Goal: Task Accomplishment & Management: Use online tool/utility

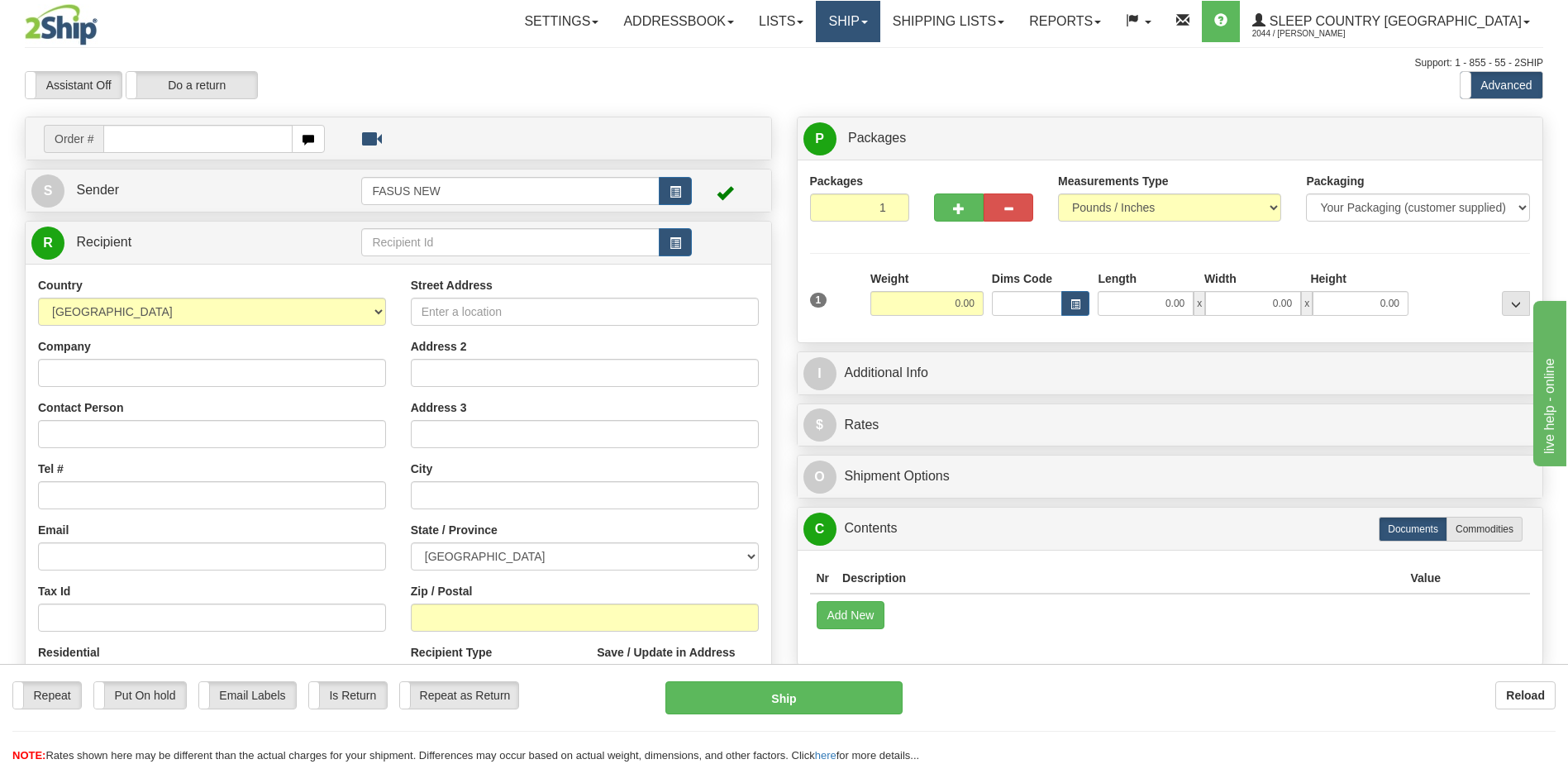
click at [868, 21] on span at bounding box center [865, 22] width 7 height 3
click at [864, 79] on span "OnHold / Order Queue" at bounding box center [804, 79] width 116 height 13
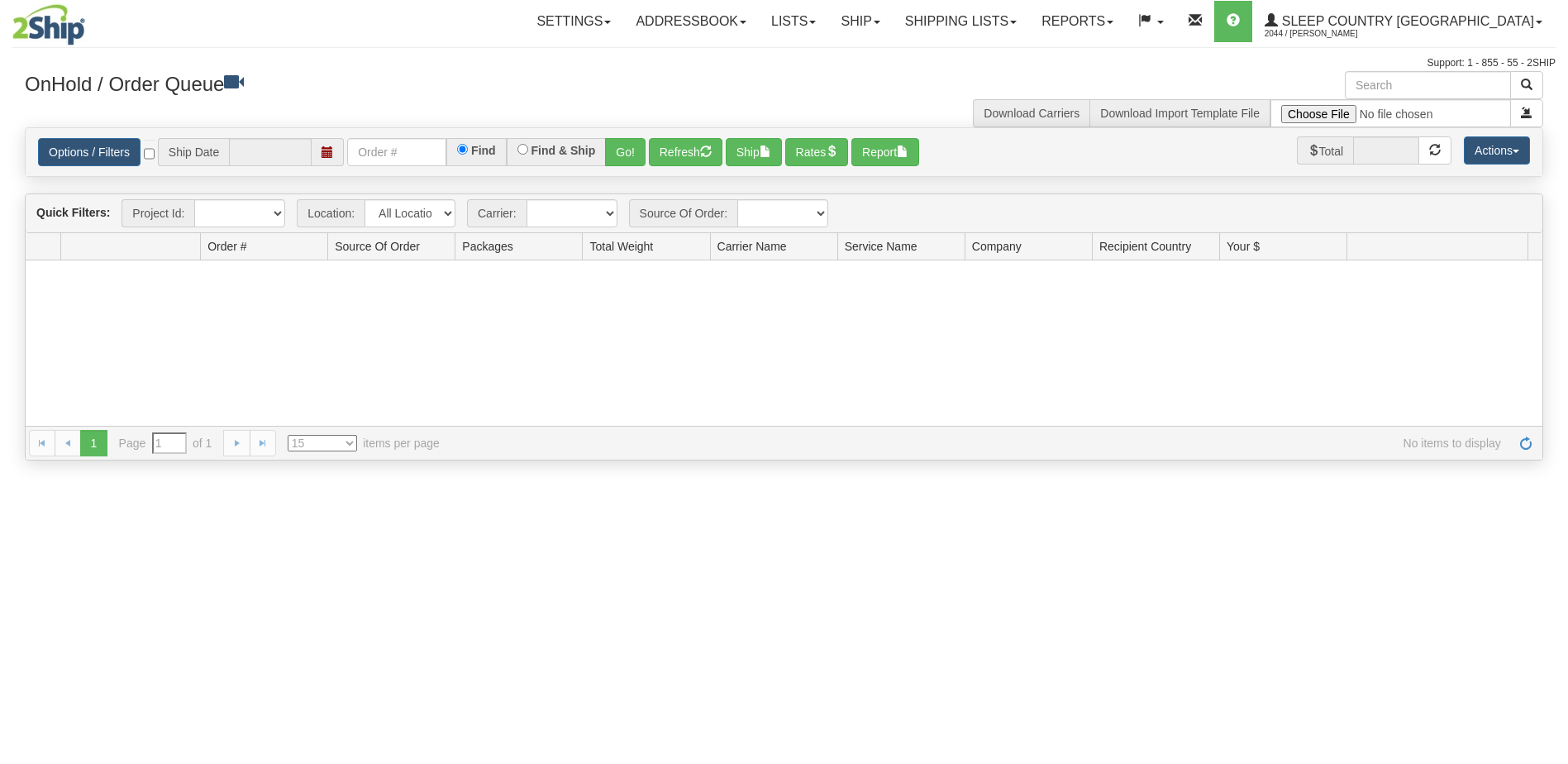
type input "[DATE]"
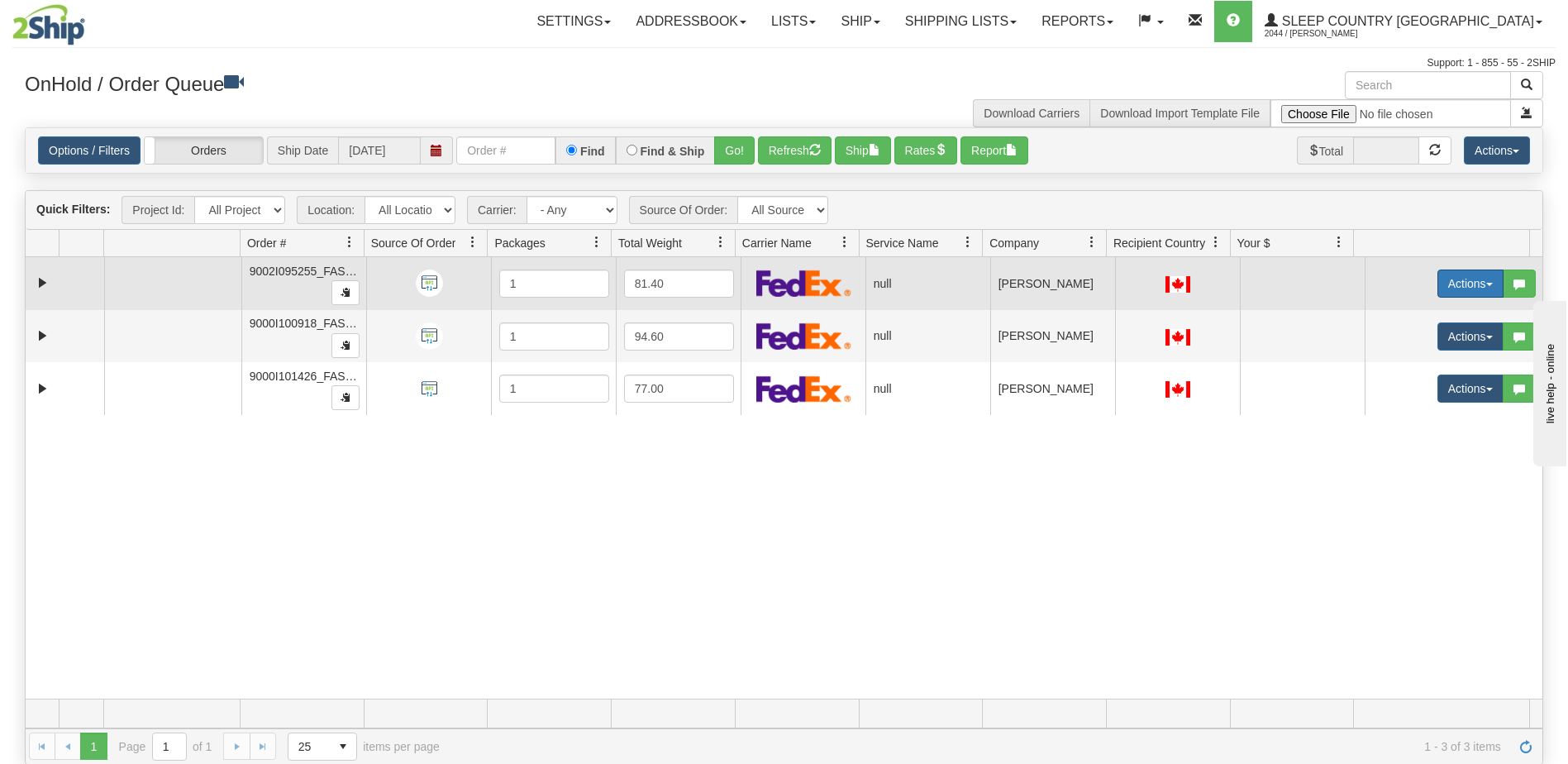
click at [1462, 279] on button "Actions" at bounding box center [1470, 283] width 66 height 28
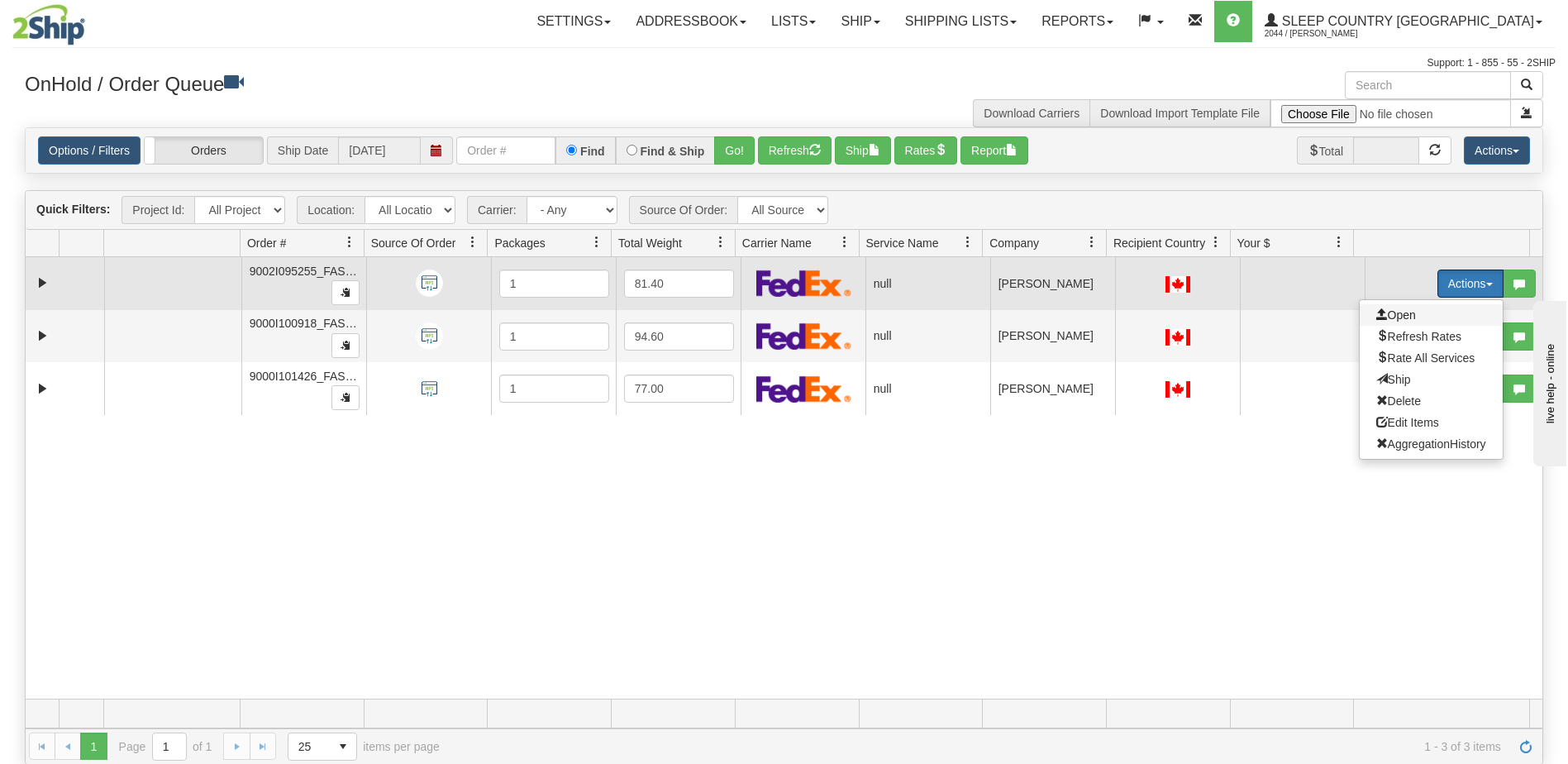
click at [1382, 311] on span "Open" at bounding box center [1396, 316] width 40 height 13
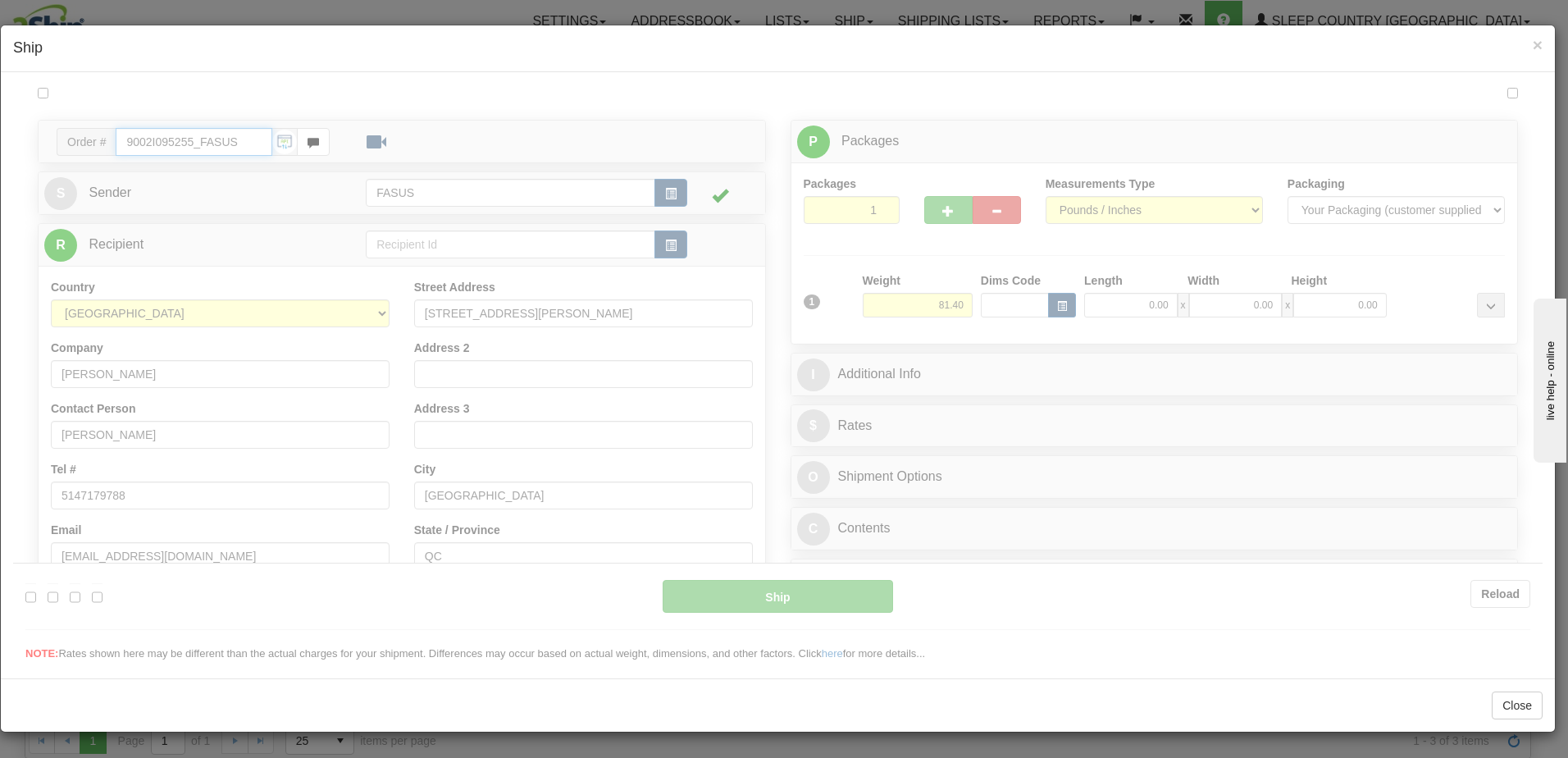
type input "08:50"
type input "16:00"
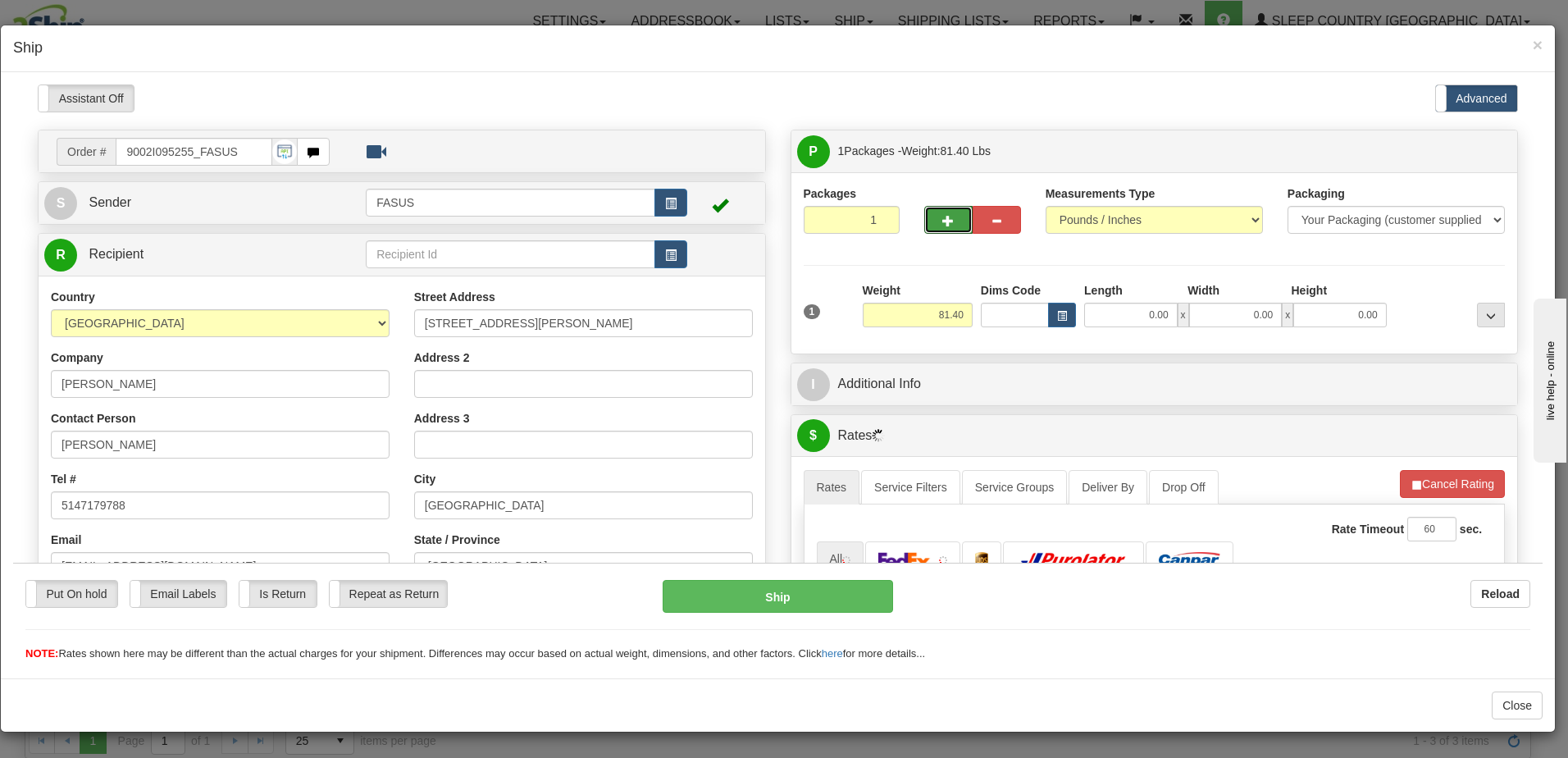
click at [943, 216] on span "button" at bounding box center [949, 220] width 11 height 10
type input "2"
click at [1480, 151] on span "Package Level" at bounding box center [1470, 151] width 65 height 11
radio input "true"
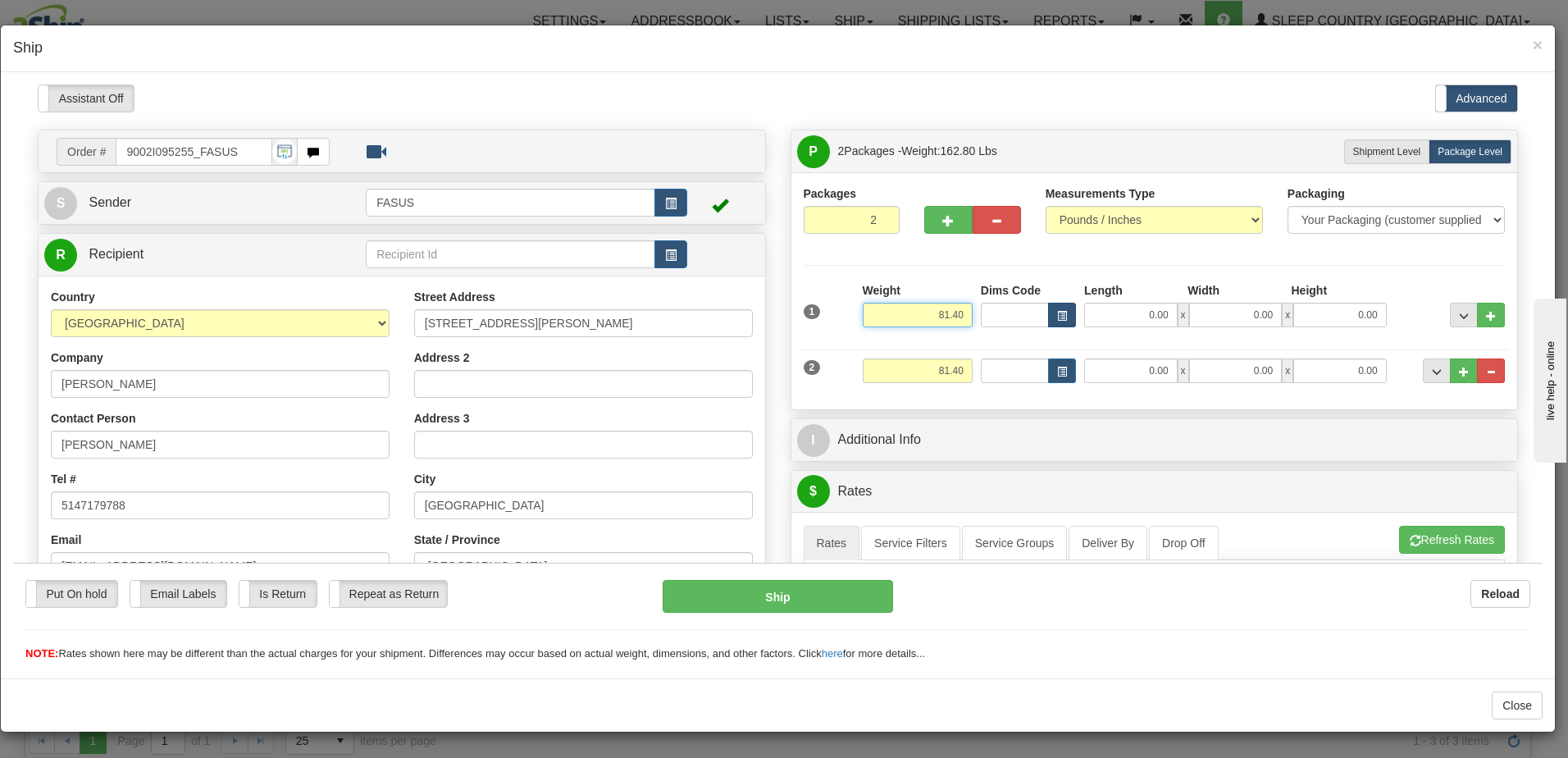
drag, startPoint x: 925, startPoint y: 306, endPoint x: 1043, endPoint y: 309, distance: 118.0
click at [1055, 308] on div "1 Weight 81.40 Dims Code x x" at bounding box center [1155, 311] width 710 height 59
type input "57.20"
type input "83.50"
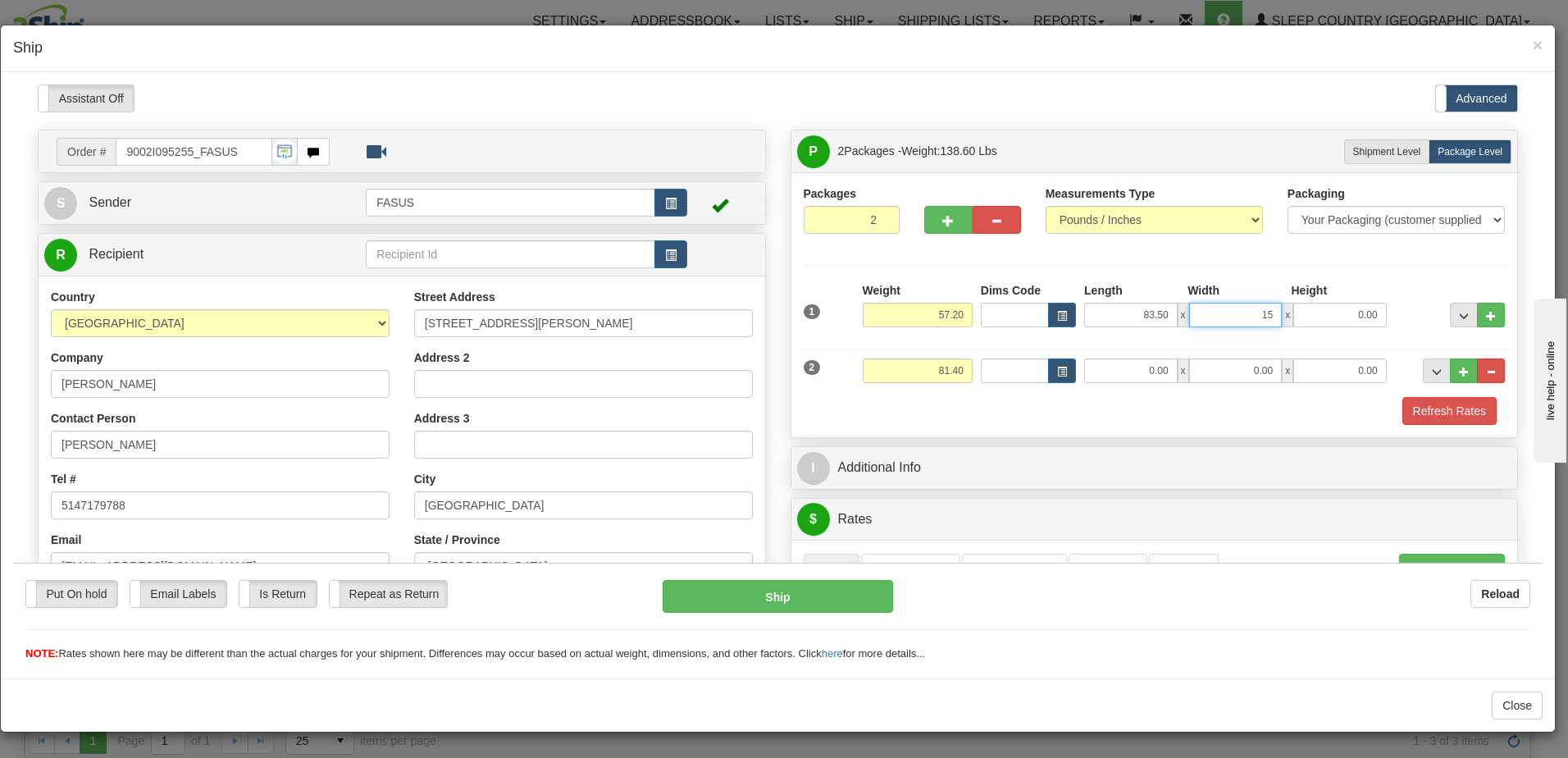
type input "15.00"
type input "4.00"
drag, startPoint x: 917, startPoint y: 365, endPoint x: 967, endPoint y: 368, distance: 50.1
click at [967, 368] on div "Weight 81.40" at bounding box center [917, 376] width 118 height 37
type input "23.00"
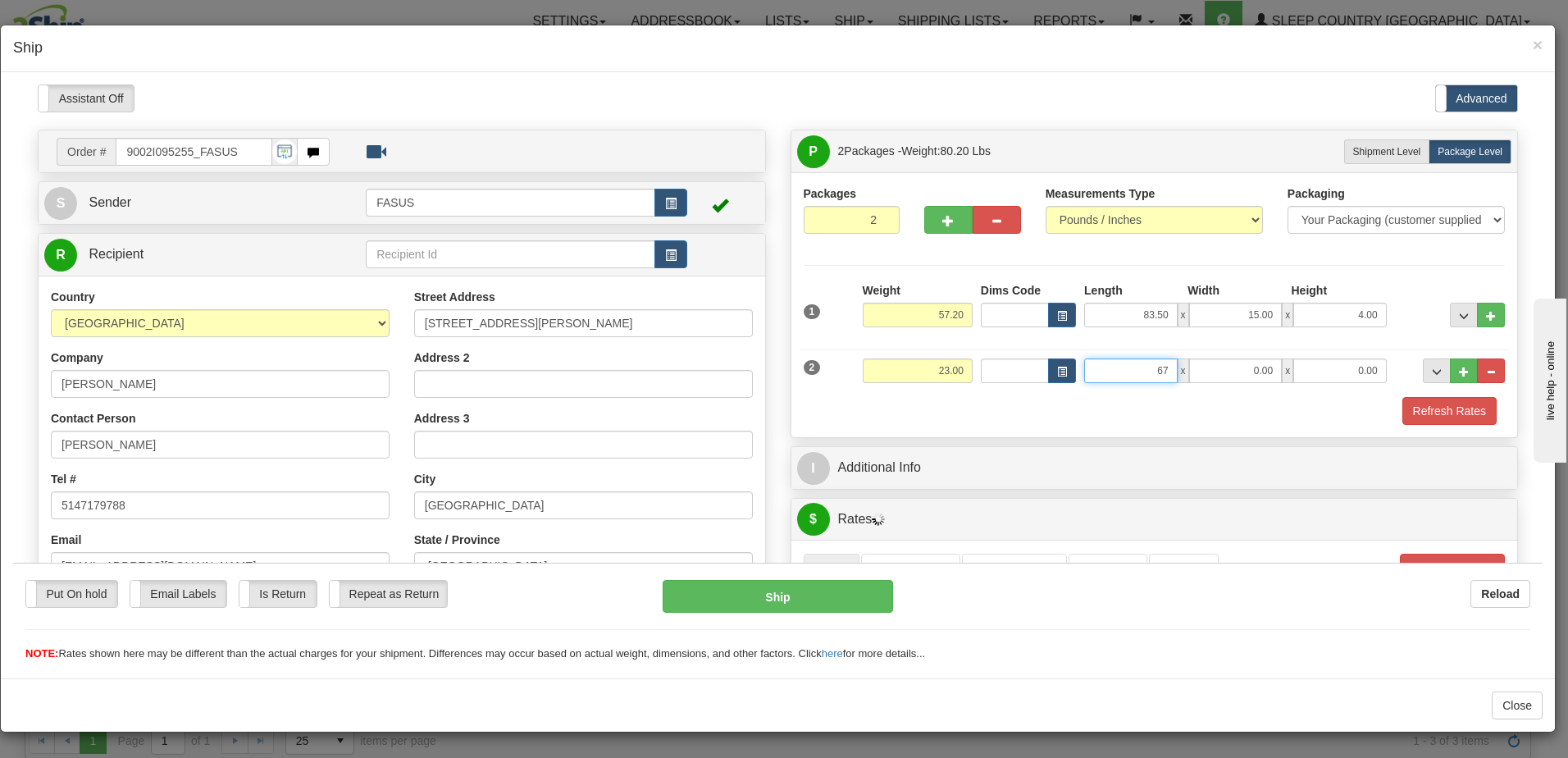
type input "67.00"
type input "14.00"
type input "6.00"
click at [1450, 308] on button "..." at bounding box center [1463, 314] width 27 height 25
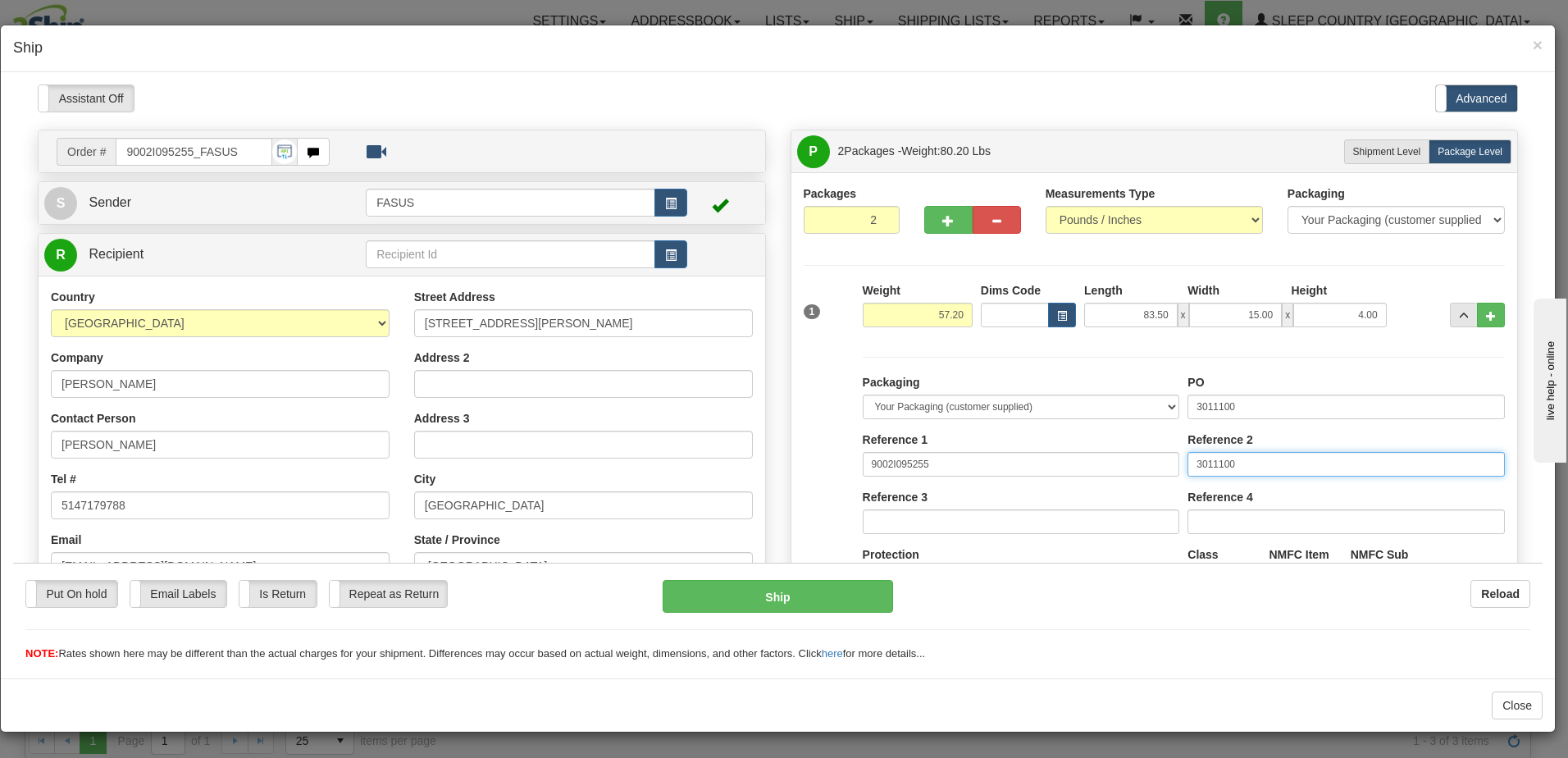
drag, startPoint x: 1276, startPoint y: 455, endPoint x: 788, endPoint y: 441, distance: 488.2
drag, startPoint x: 1241, startPoint y: 400, endPoint x: 1097, endPoint y: 398, distance: 144.0
click at [1097, 398] on div "Packaging Your Packaging (customer supplied) Envelope (carrier supplied) Pack (…" at bounding box center [1184, 524] width 651 height 302
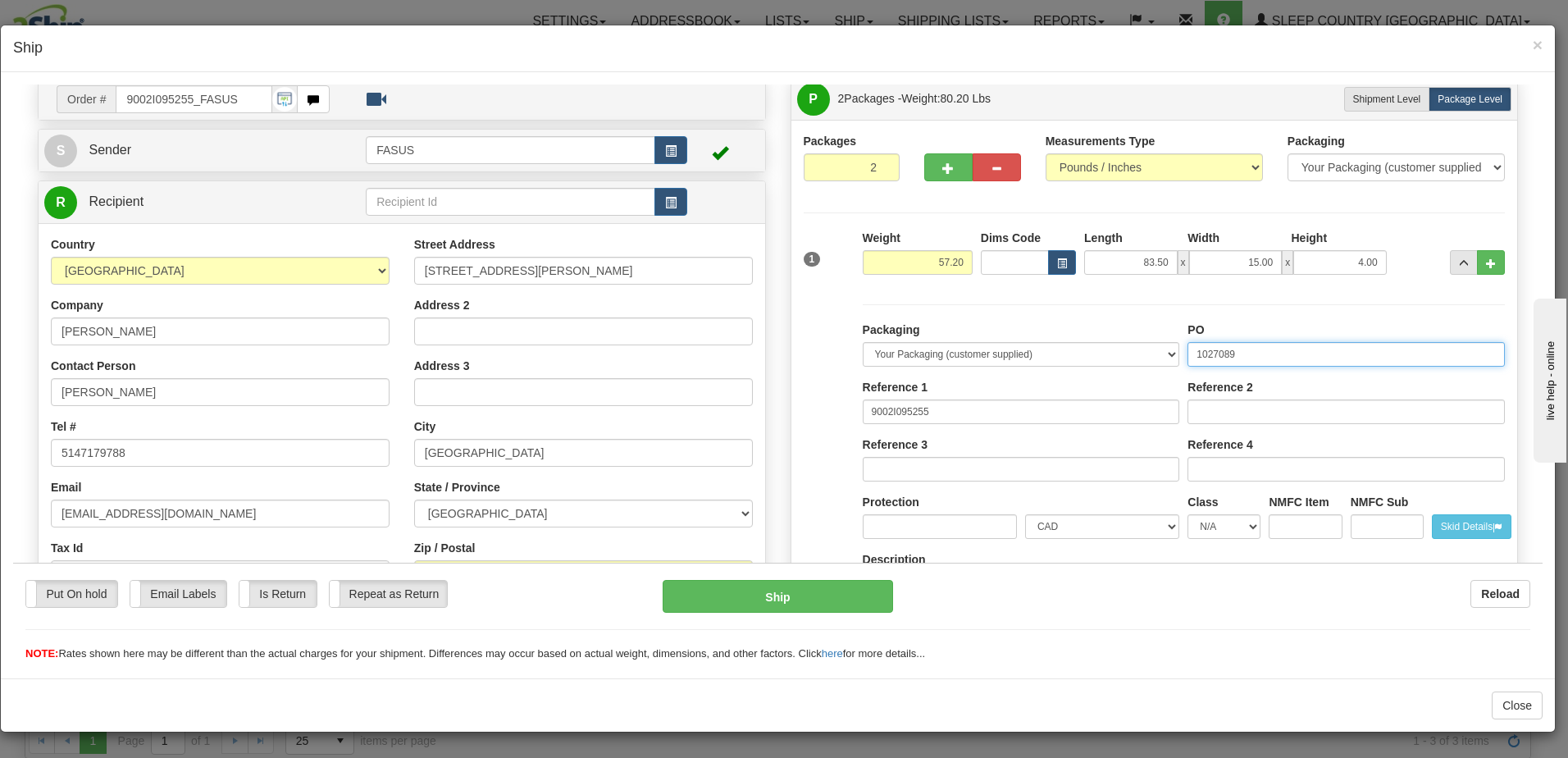
scroll to position [82, 0]
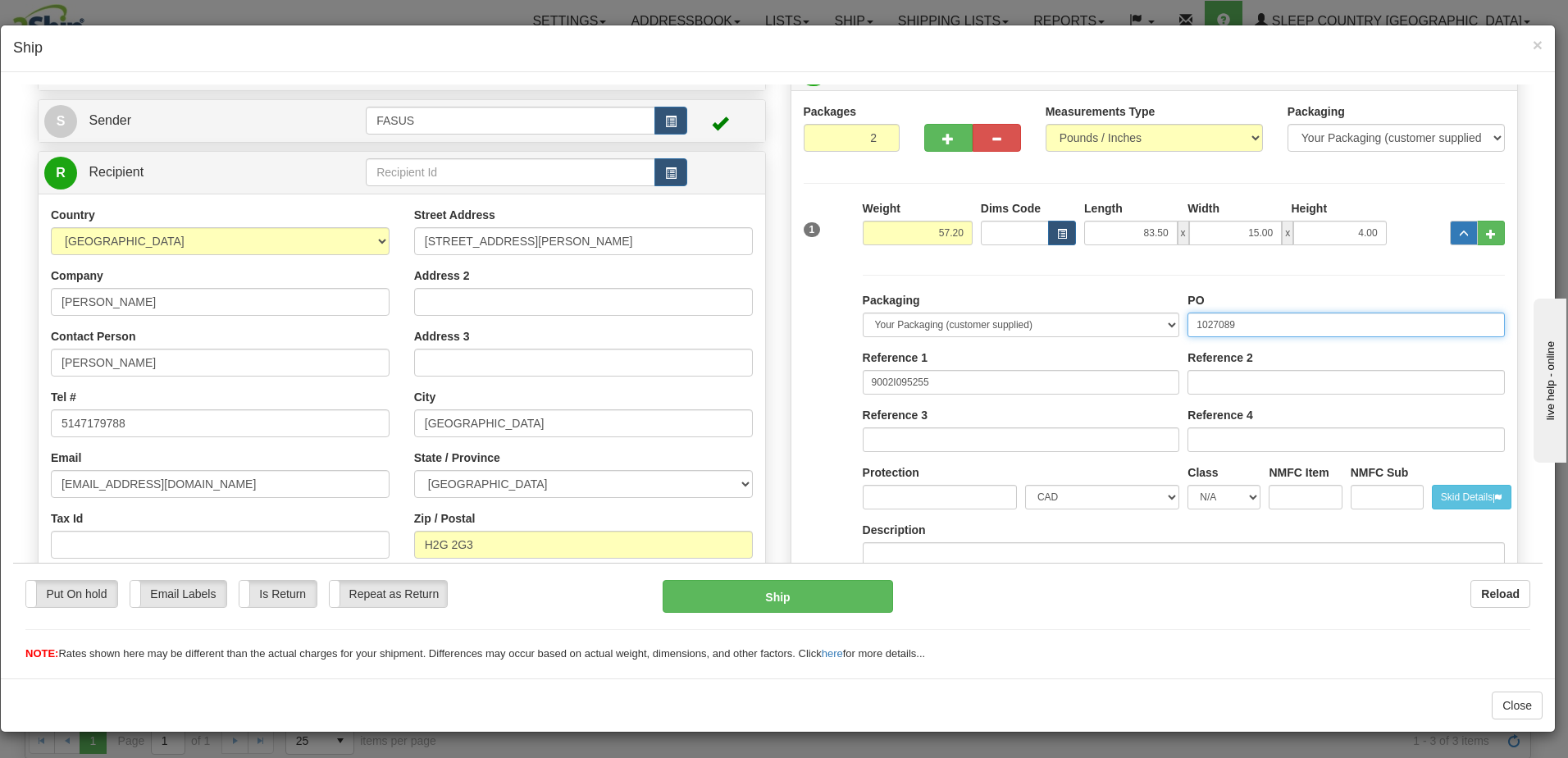
type input "1027089"
click at [1459, 232] on span "..." at bounding box center [1464, 234] width 9 height 9
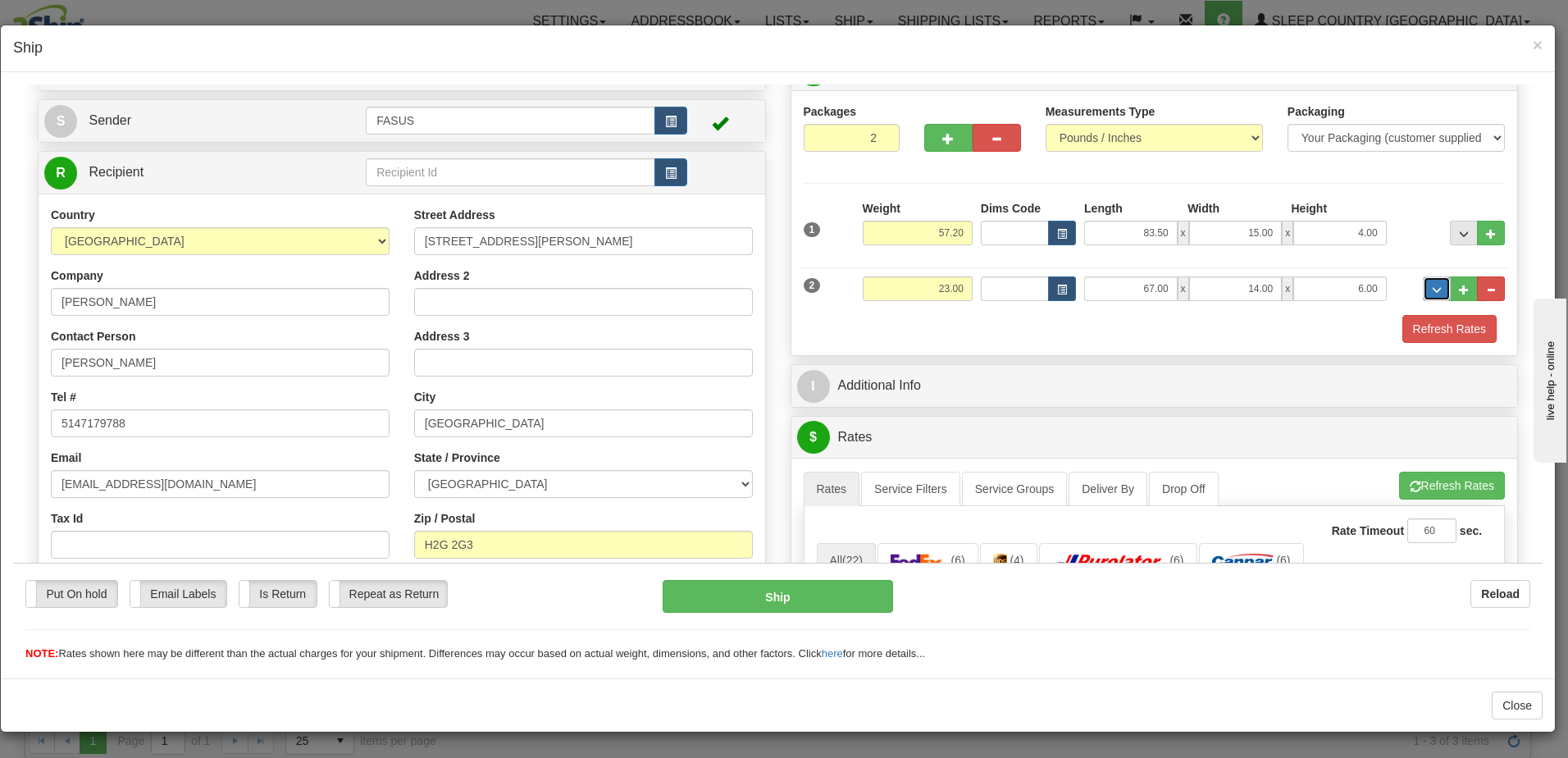
click at [1423, 285] on button "..." at bounding box center [1437, 288] width 27 height 25
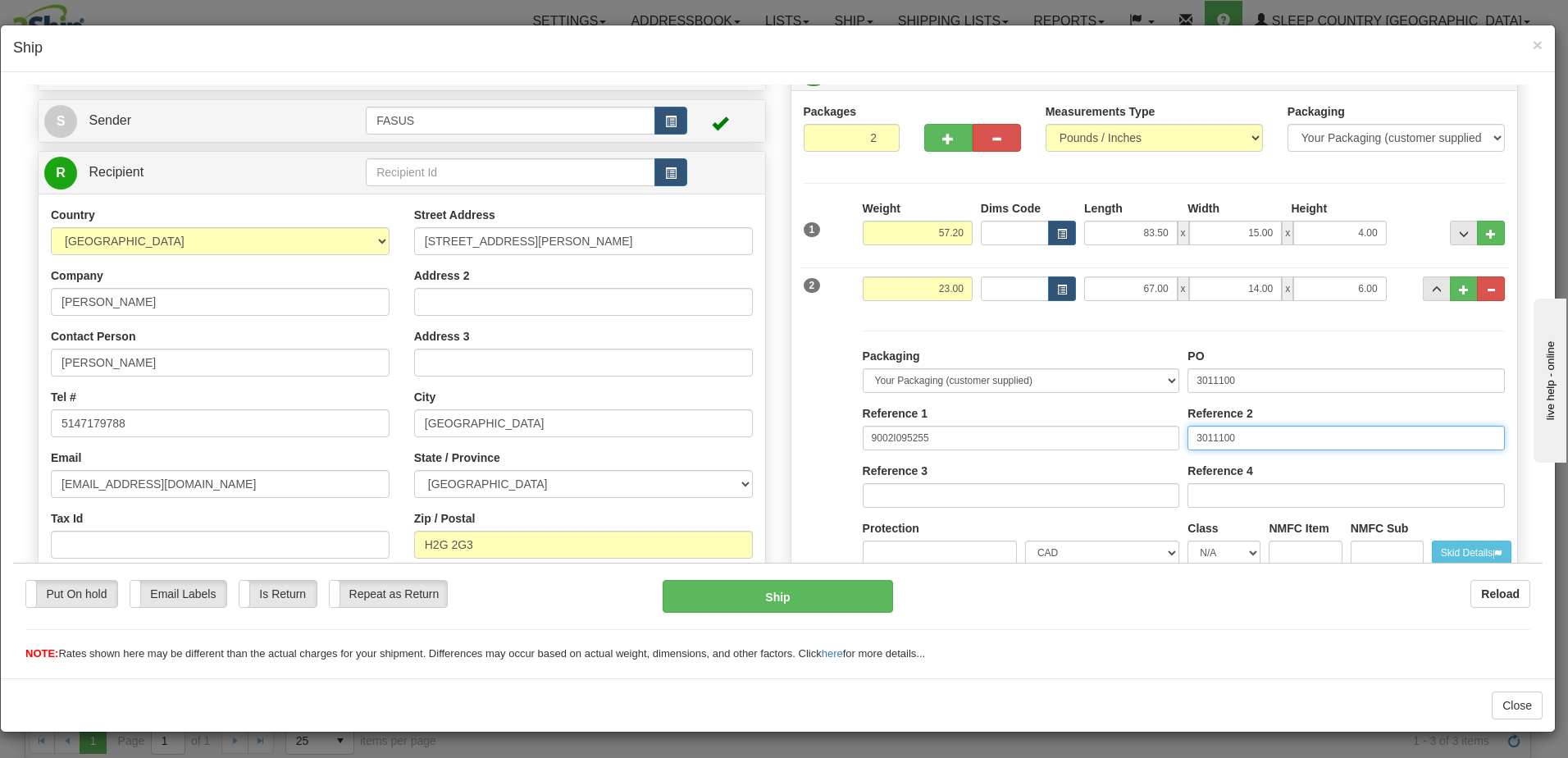
drag, startPoint x: 1267, startPoint y: 443, endPoint x: 1005, endPoint y: 440, distance: 262.0
click at [1005, 440] on div "Packaging Your Packaging (customer supplied) Envelope (carrier supplied) Pack (…" at bounding box center [1184, 498] width 651 height 302
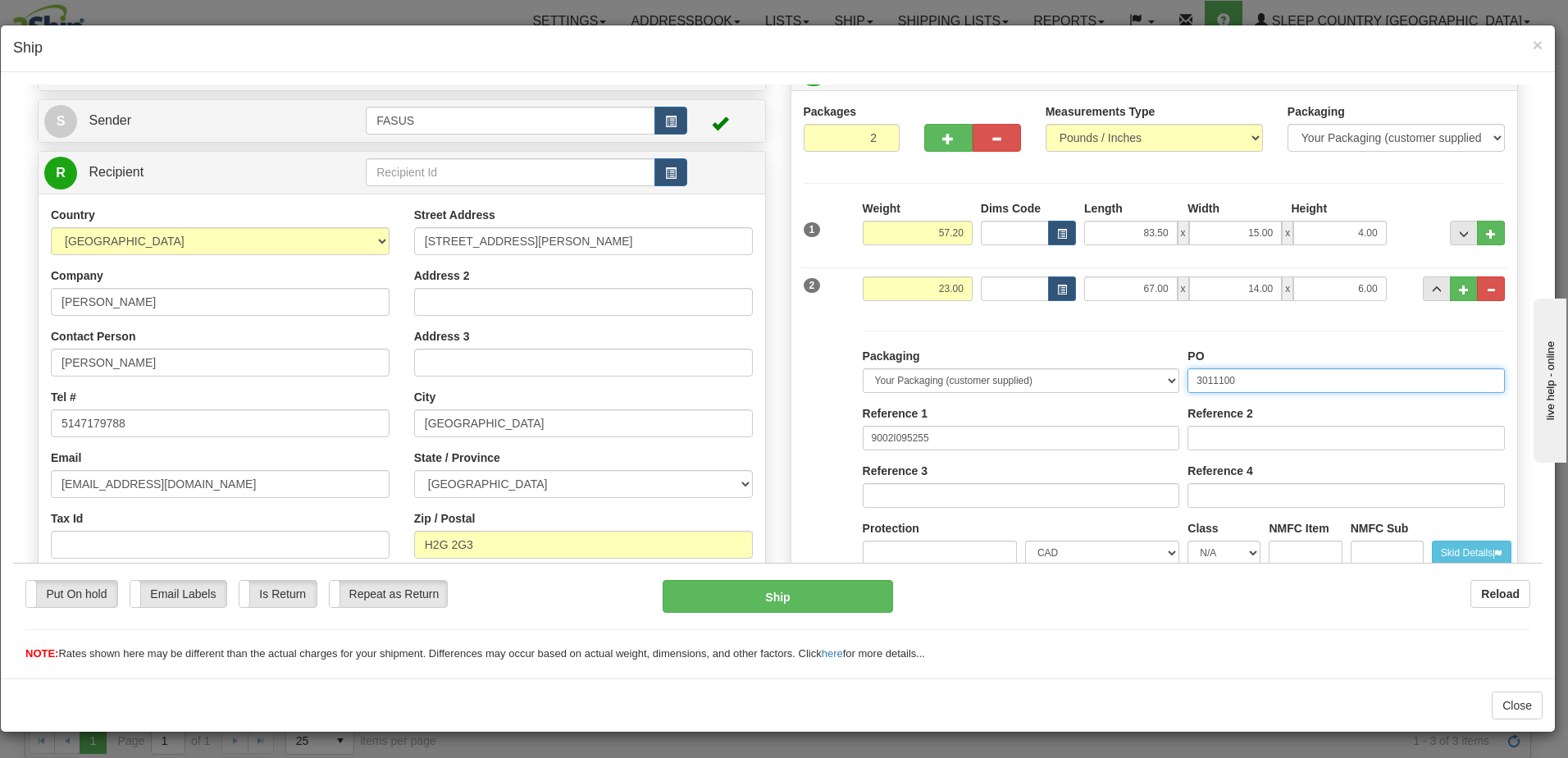
drag, startPoint x: 1256, startPoint y: 376, endPoint x: 962, endPoint y: 375, distance: 294.0
click at [962, 375] on div "Packaging Your Packaging (customer supplied) Envelope (carrier supplied) Pack (…" at bounding box center [1184, 498] width 651 height 302
type input "1027088"
click at [1423, 284] on button "..." at bounding box center [1437, 288] width 27 height 25
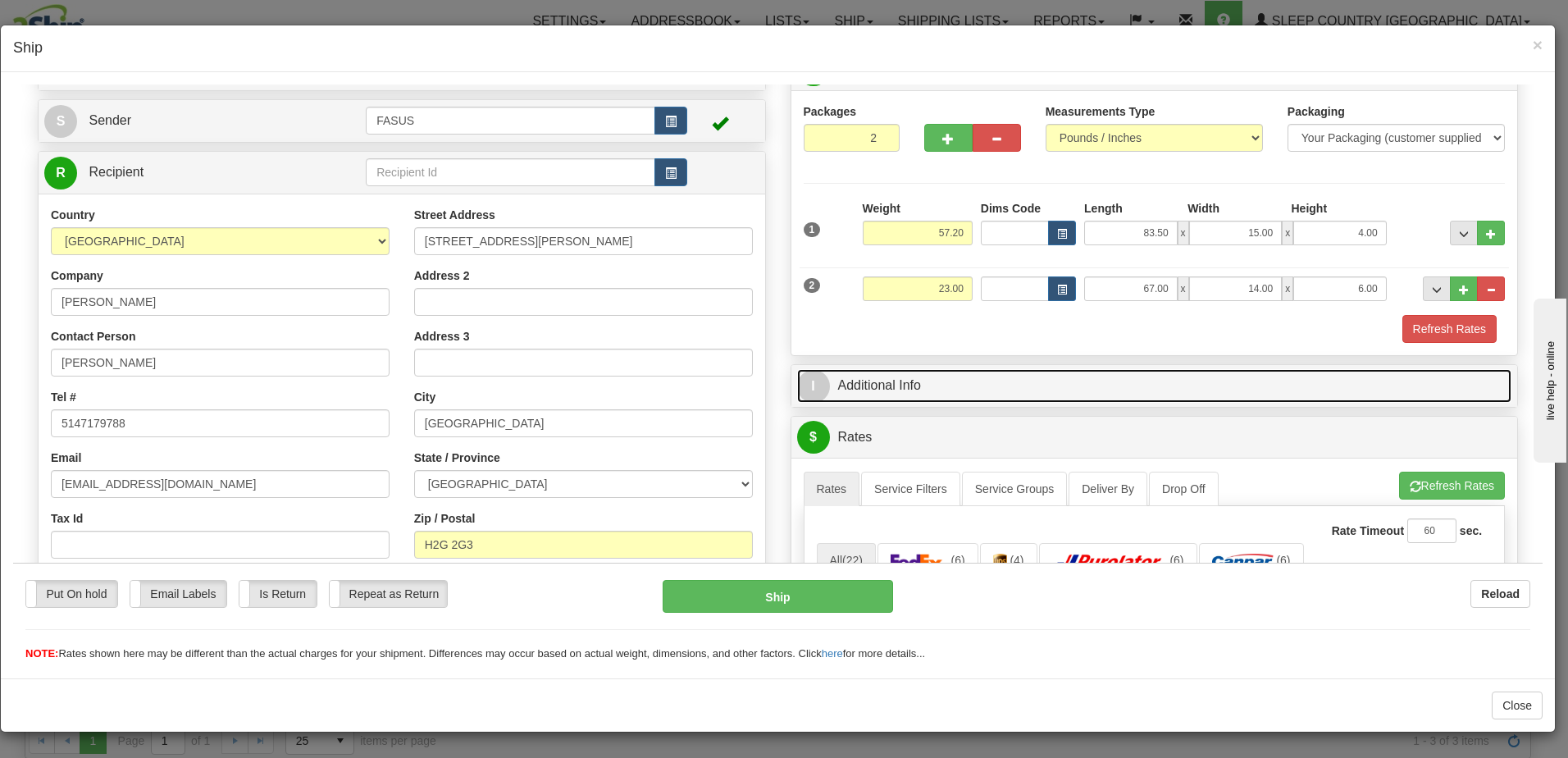
click at [1230, 379] on link "I Additional Info" at bounding box center [1155, 385] width 715 height 34
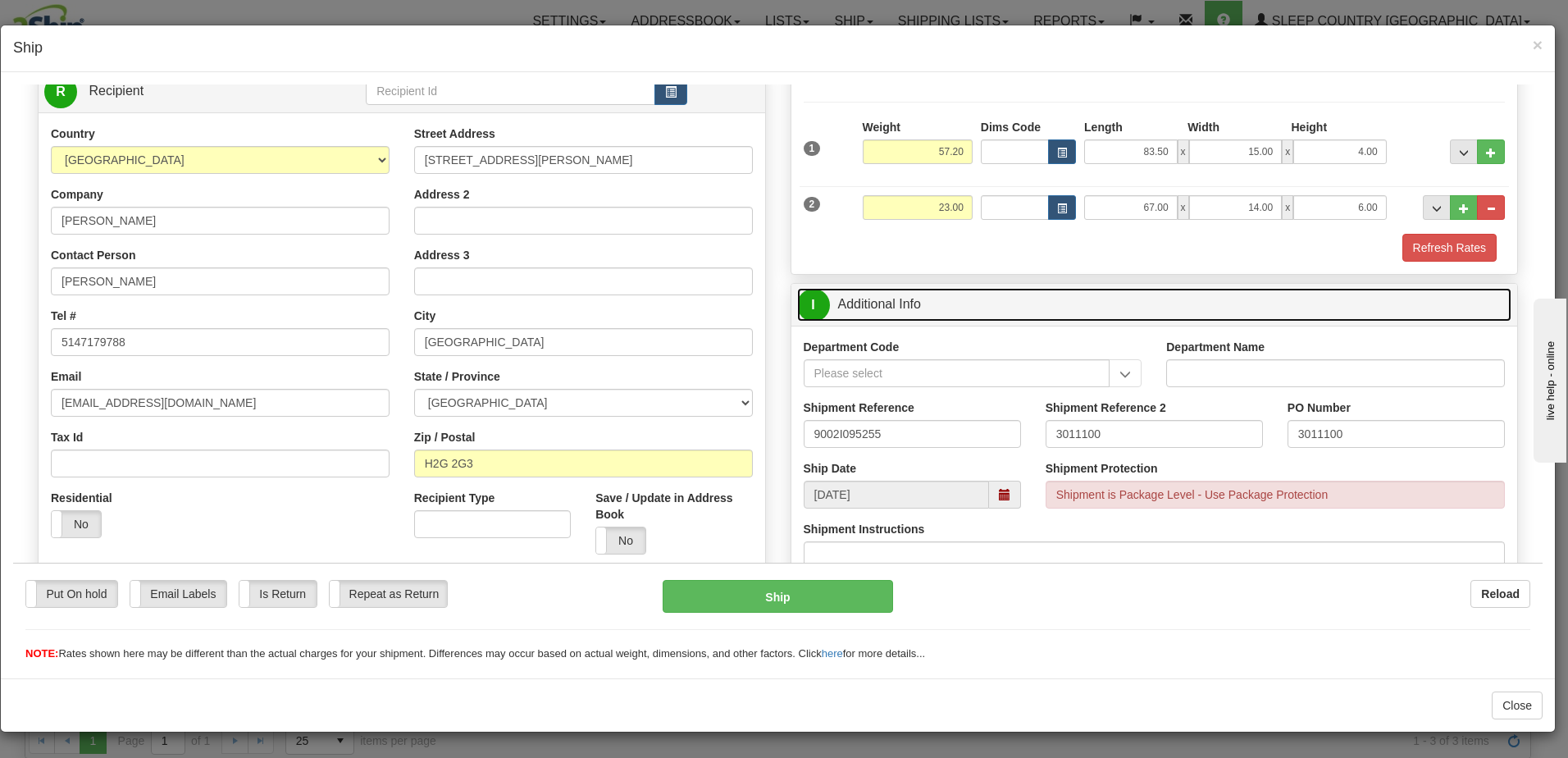
scroll to position [164, 0]
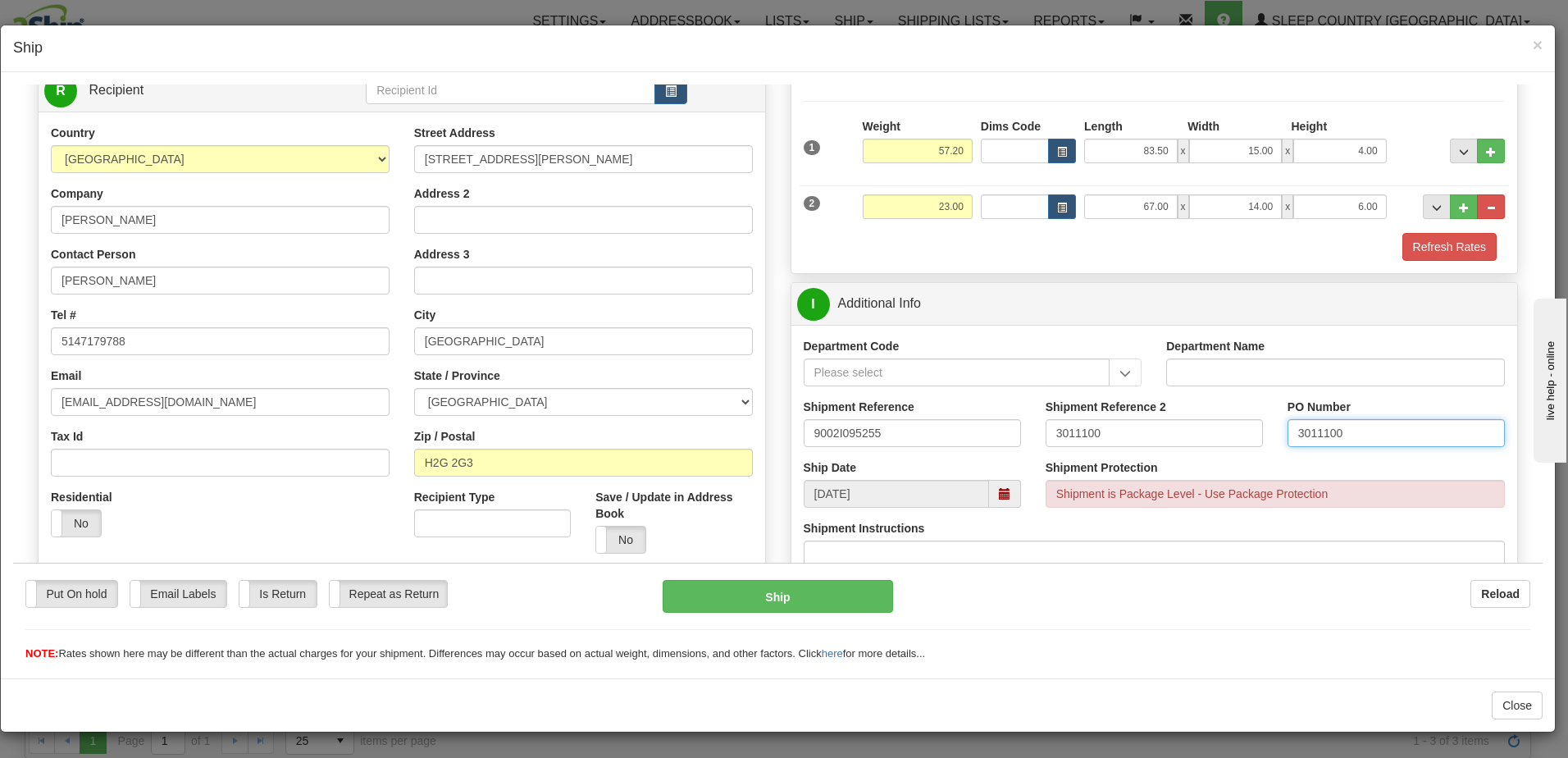
drag, startPoint x: 1358, startPoint y: 427, endPoint x: 1063, endPoint y: 432, distance: 295.0
click at [1063, 432] on div "Shipment Reference 9002I095255 Shipment Reference 2 3011100 PO Number 3011100" at bounding box center [1155, 429] width 726 height 61
drag, startPoint x: 1132, startPoint y: 424, endPoint x: 1496, endPoint y: 444, distance: 364.5
click at [924, 449] on div "Shipment Reference 9002I095255 Shipment Reference 2 3011100 PO Number" at bounding box center [1155, 429] width 726 height 61
click at [1304, 432] on input "PO Number" at bounding box center [1397, 432] width 218 height 27
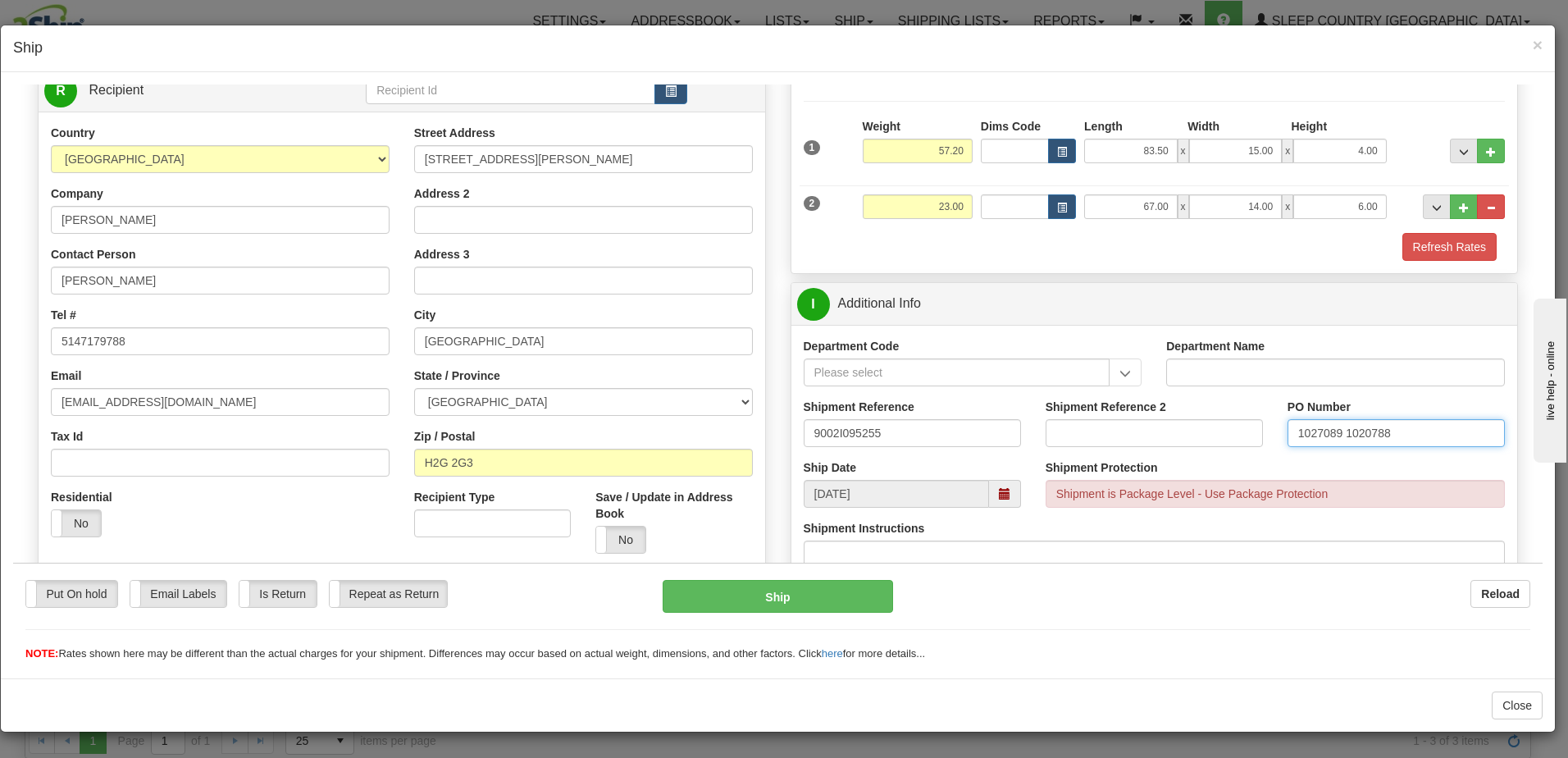
type input "1027089 1020788"
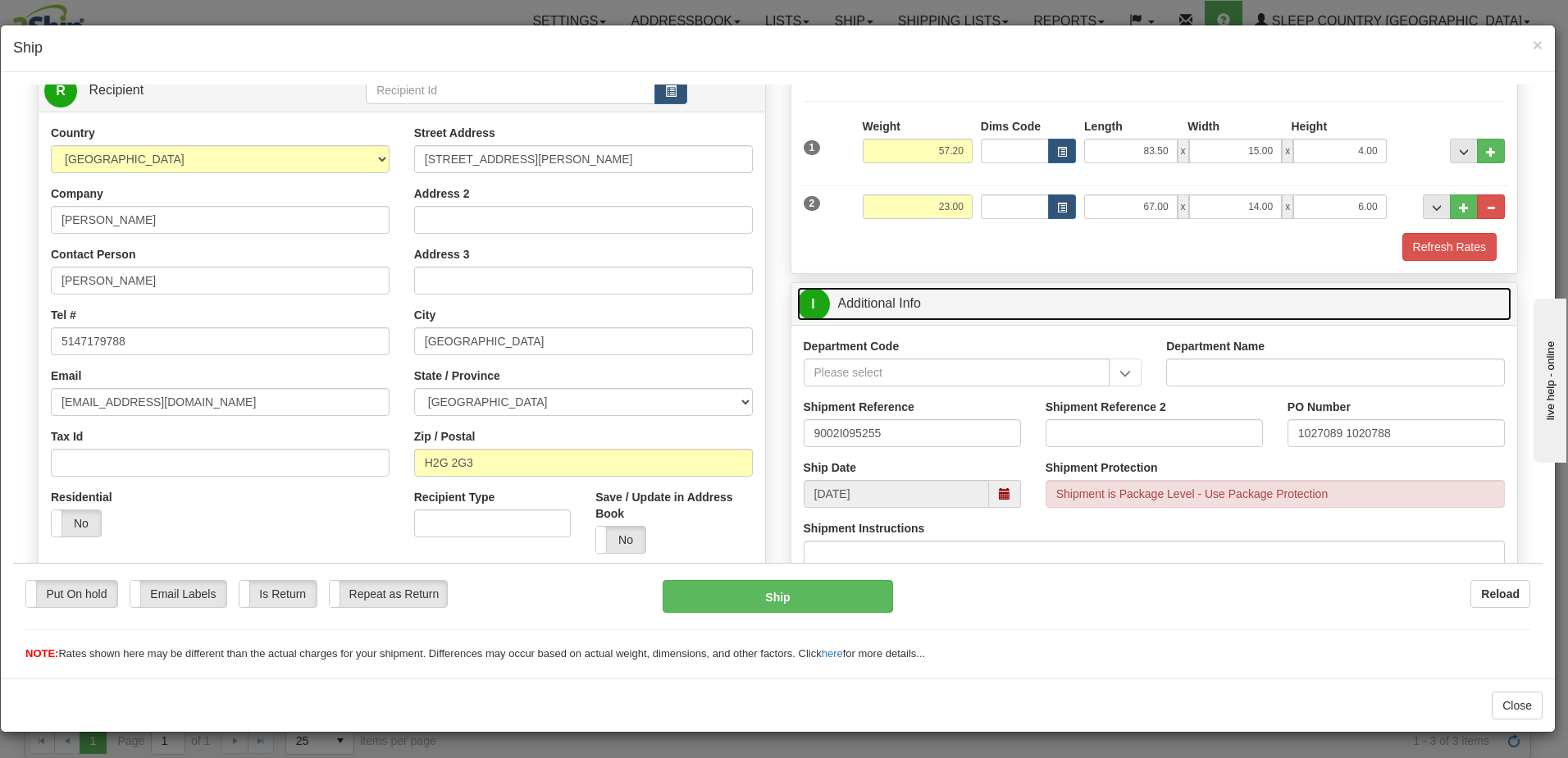
click at [1098, 295] on link "I Additional Info" at bounding box center [1155, 304] width 715 height 34
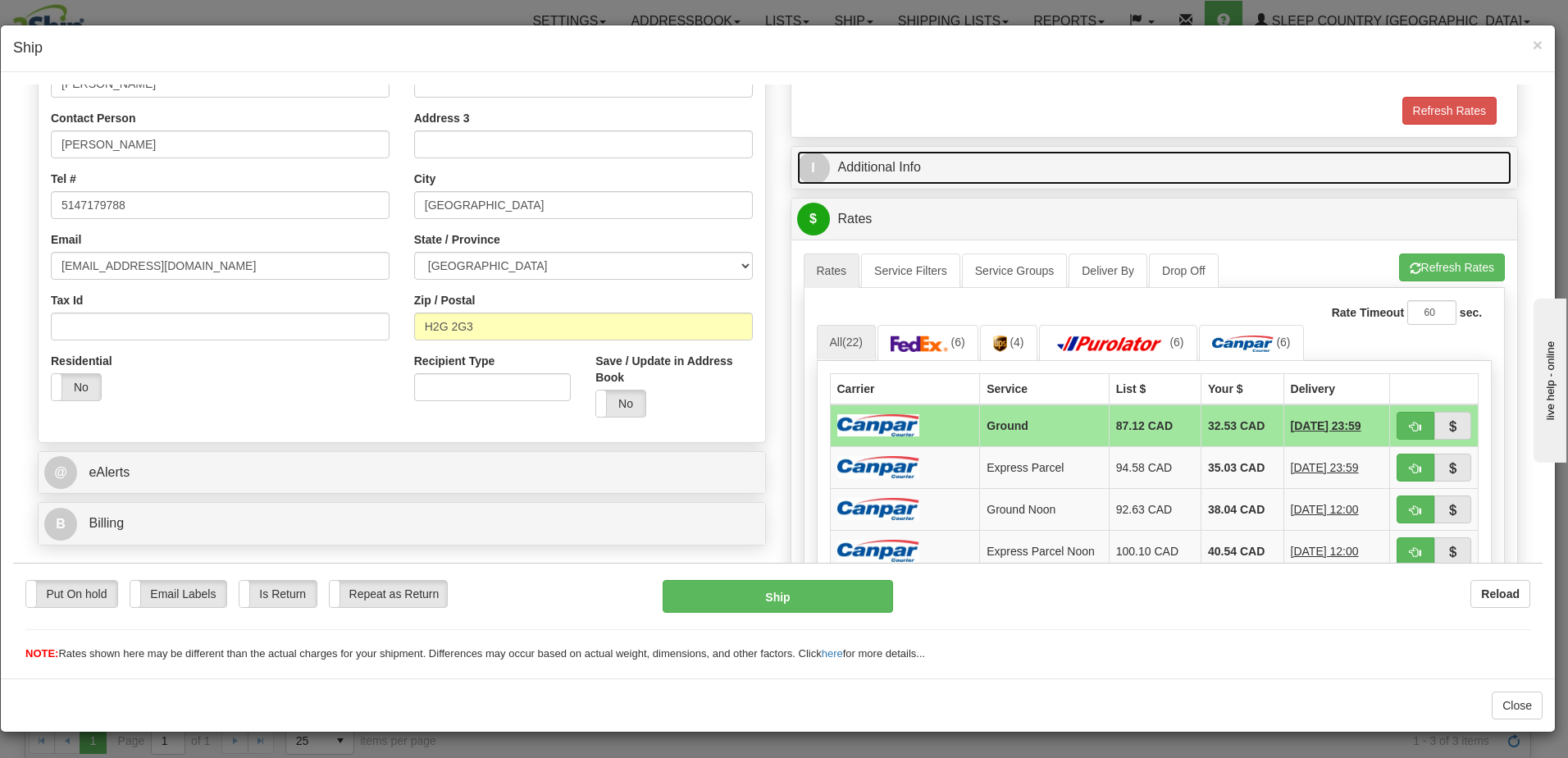
scroll to position [328, 0]
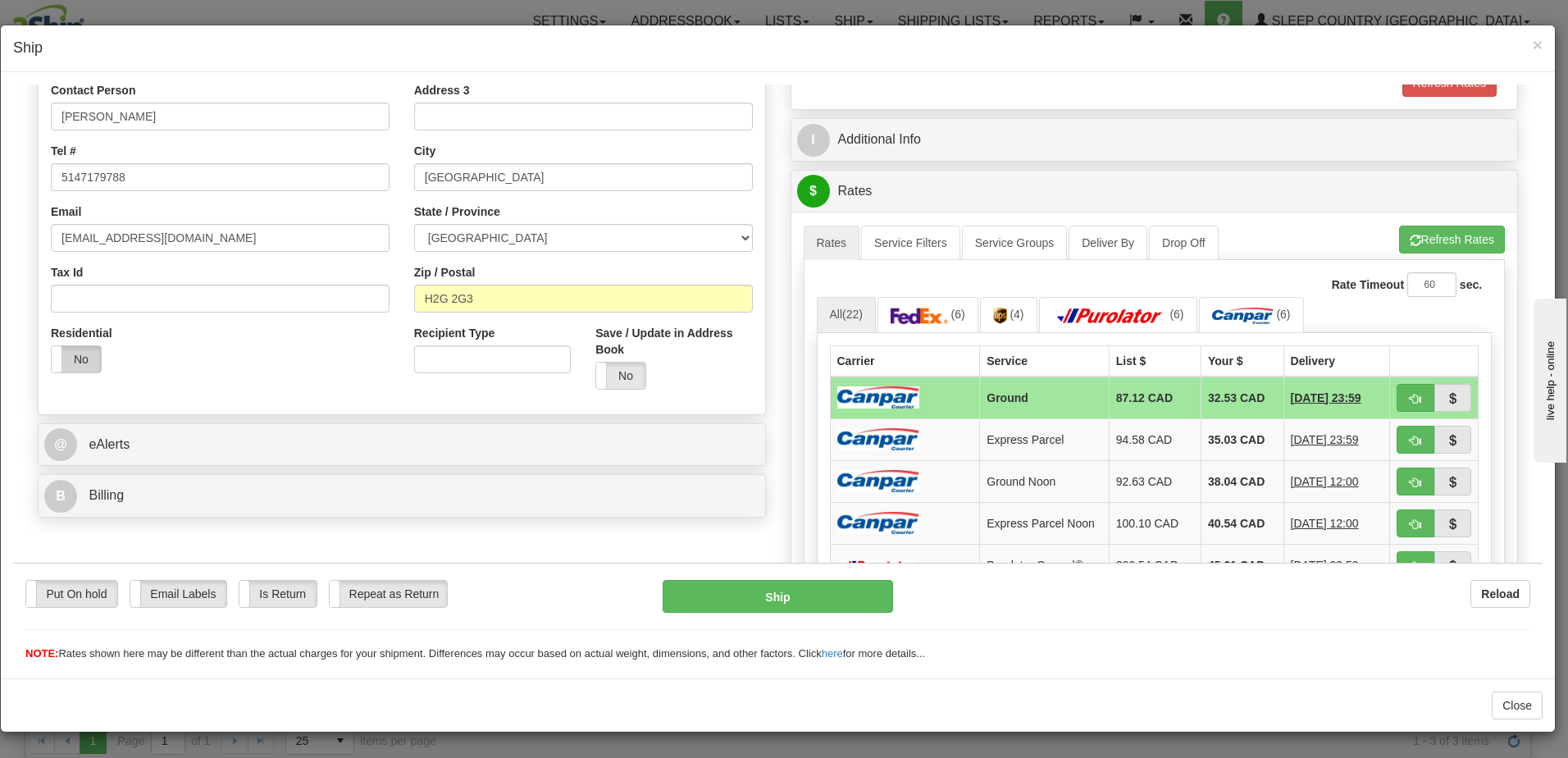
click at [83, 355] on label "No" at bounding box center [77, 359] width 49 height 26
click at [1410, 397] on span "button" at bounding box center [1416, 397] width 11 height 10
type input "1"
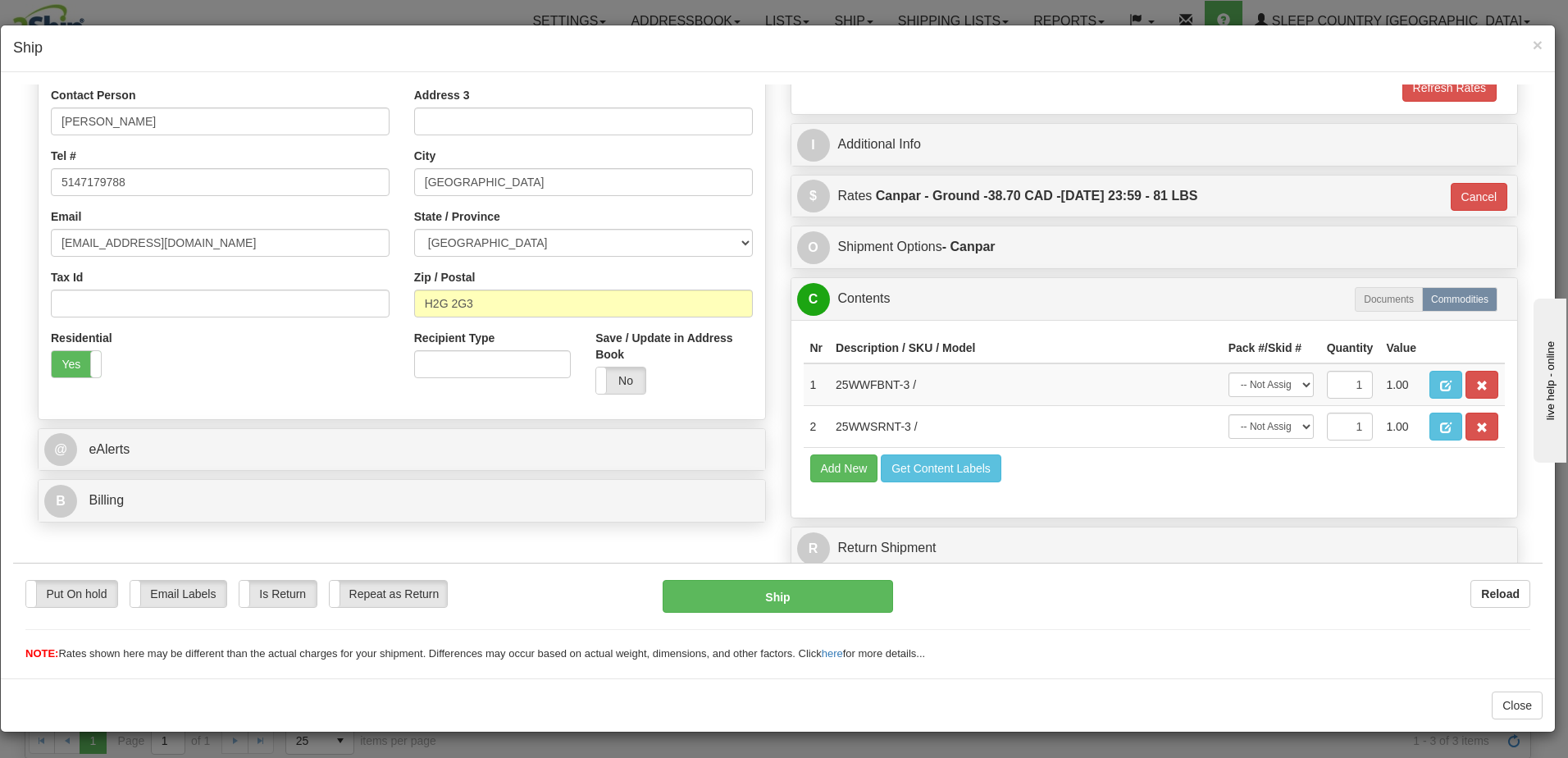
scroll to position [324, 0]
click at [811, 592] on button "Ship" at bounding box center [778, 595] width 231 height 33
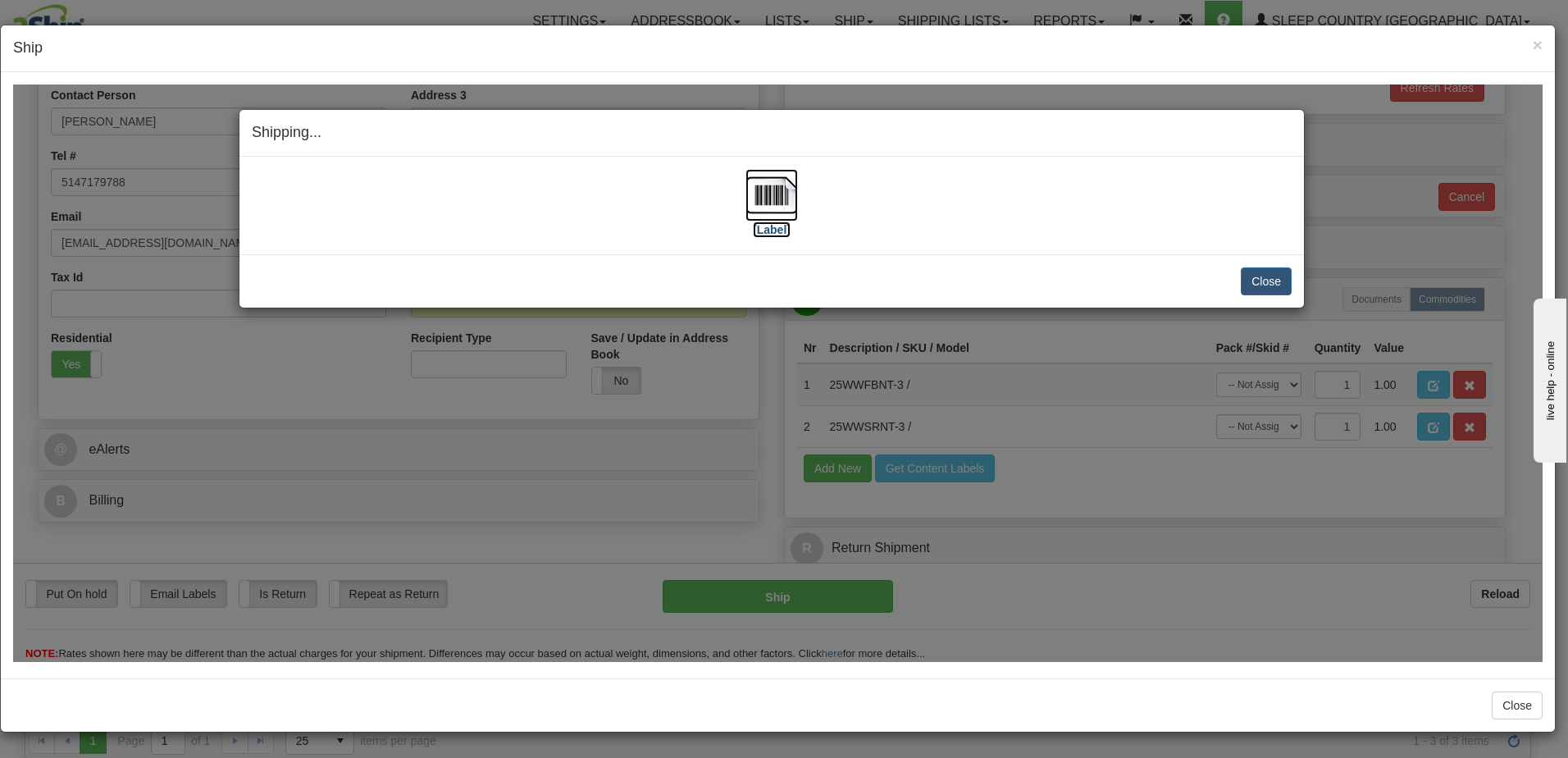
click at [775, 230] on label "[Label]" at bounding box center [772, 228] width 38 height 16
click at [1271, 286] on button "Close" at bounding box center [1266, 280] width 51 height 27
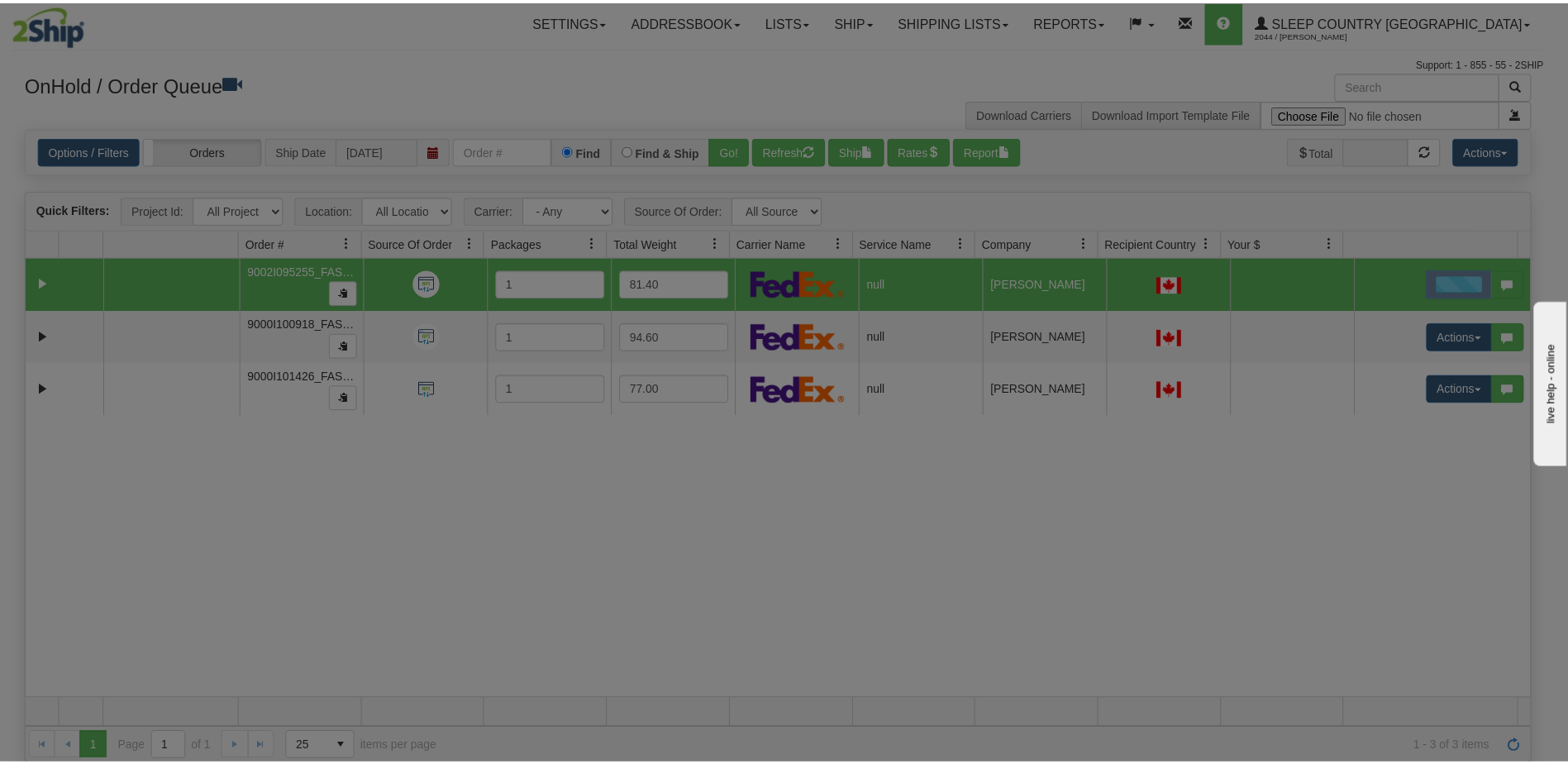
scroll to position [0, 0]
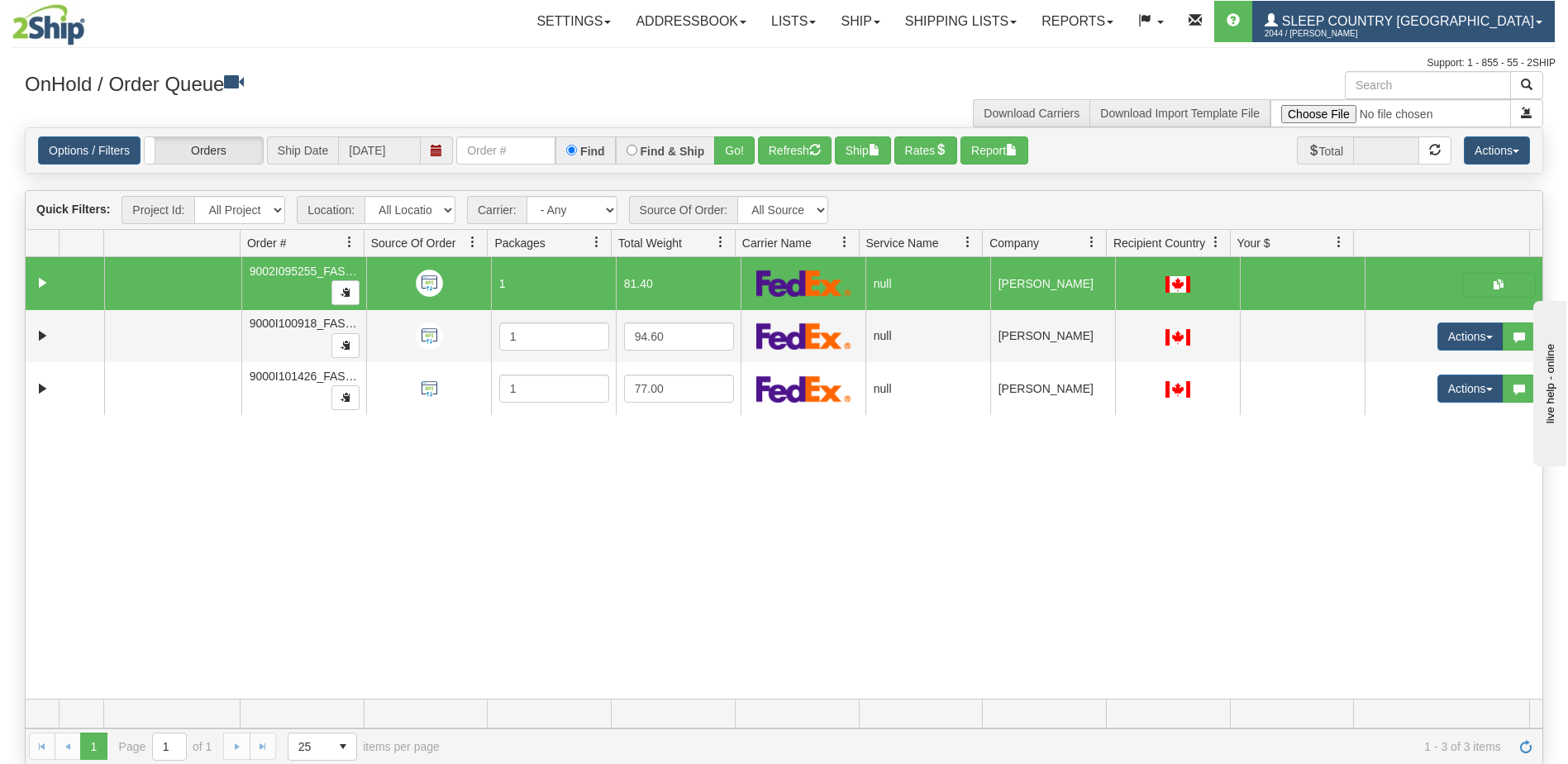
click at [1459, 13] on link "Sleep Country [GEOGRAPHIC_DATA] 2044 / [PERSON_NAME]" at bounding box center [1403, 21] width 302 height 41
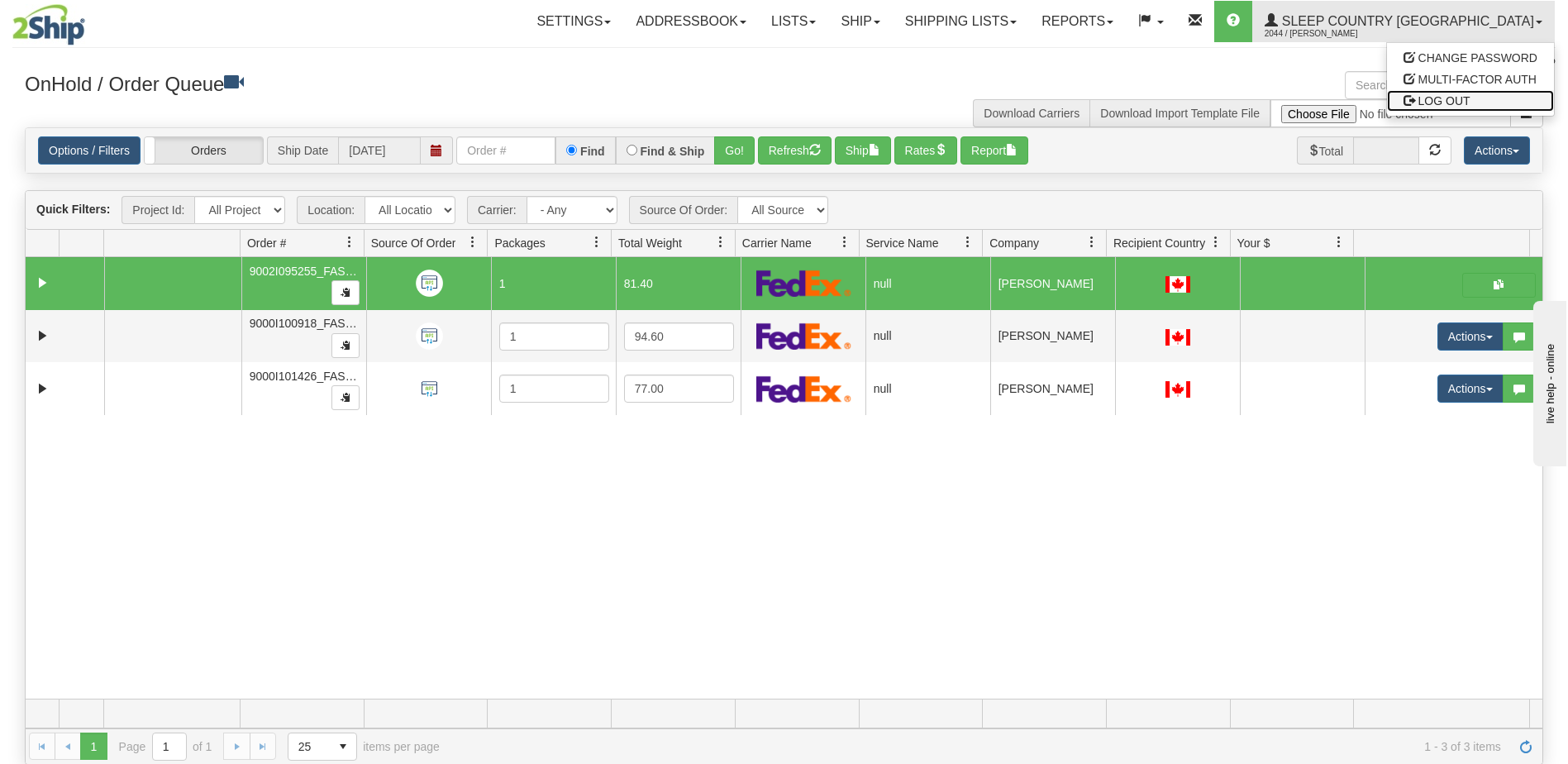
click at [1449, 103] on span "LOG OUT" at bounding box center [1444, 101] width 52 height 13
